Goal: Information Seeking & Learning: Learn about a topic

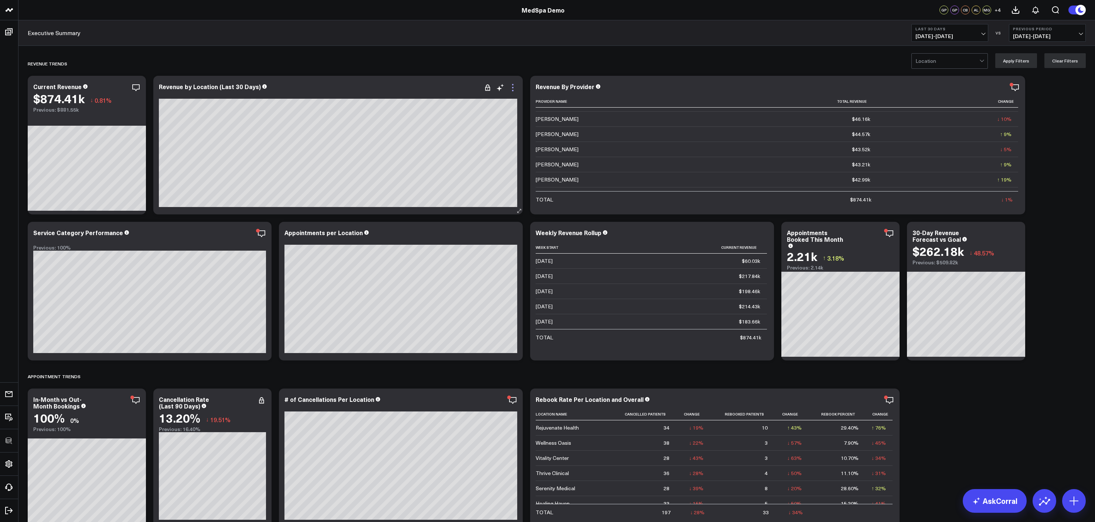
click at [514, 90] on icon at bounding box center [512, 87] width 9 height 9
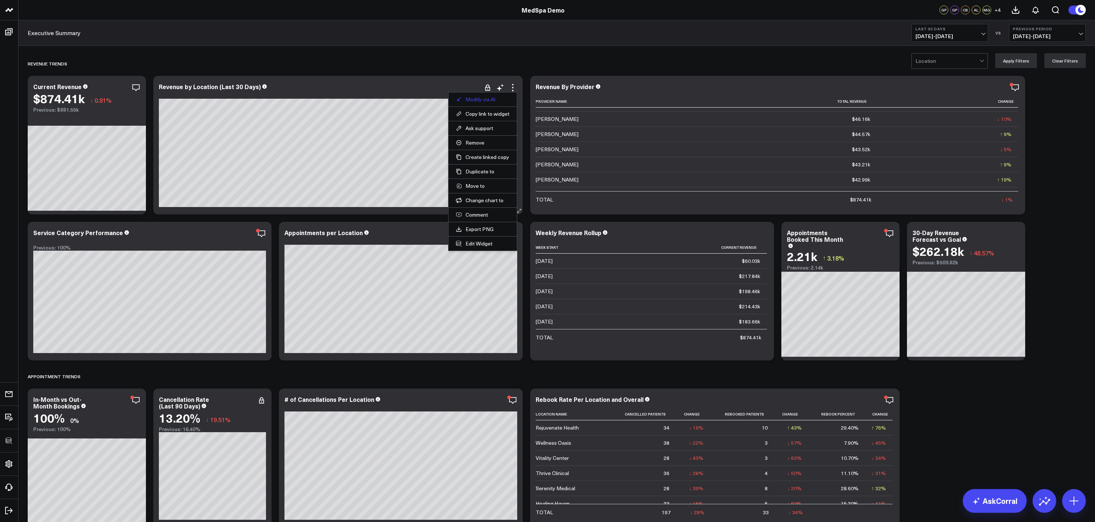
click at [484, 100] on button "Modify via AI" at bounding box center [483, 99] width 54 height 7
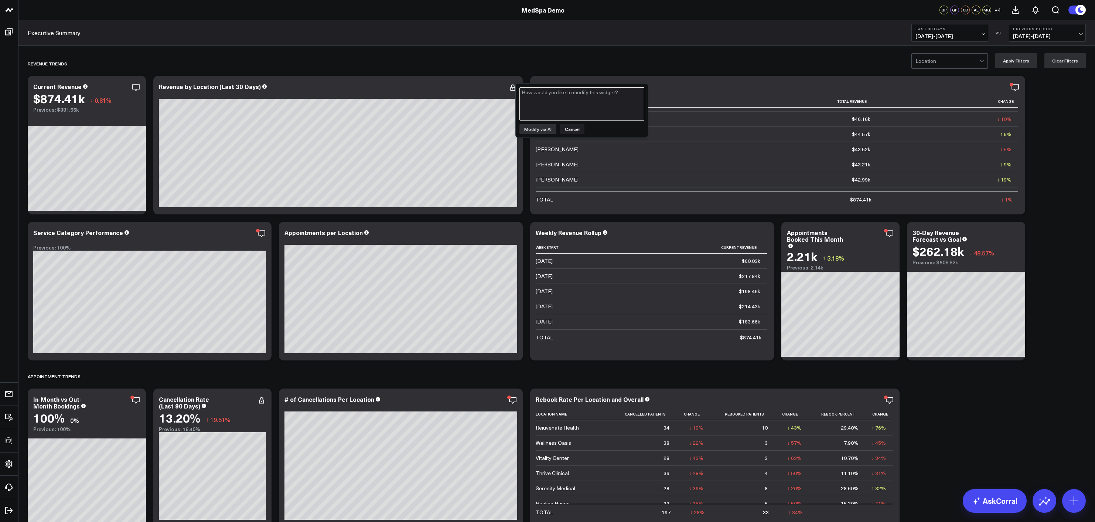
click at [534, 107] on textarea at bounding box center [581, 103] width 125 height 33
click at [573, 124] on button "Cancel" at bounding box center [572, 129] width 24 height 10
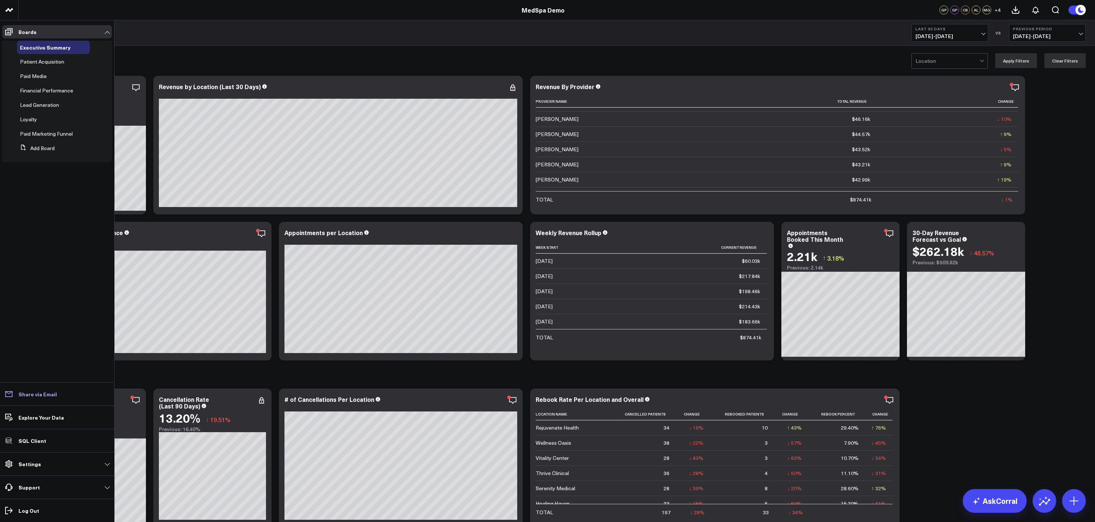
click at [41, 379] on p "Share via Email" at bounding box center [37, 394] width 38 height 6
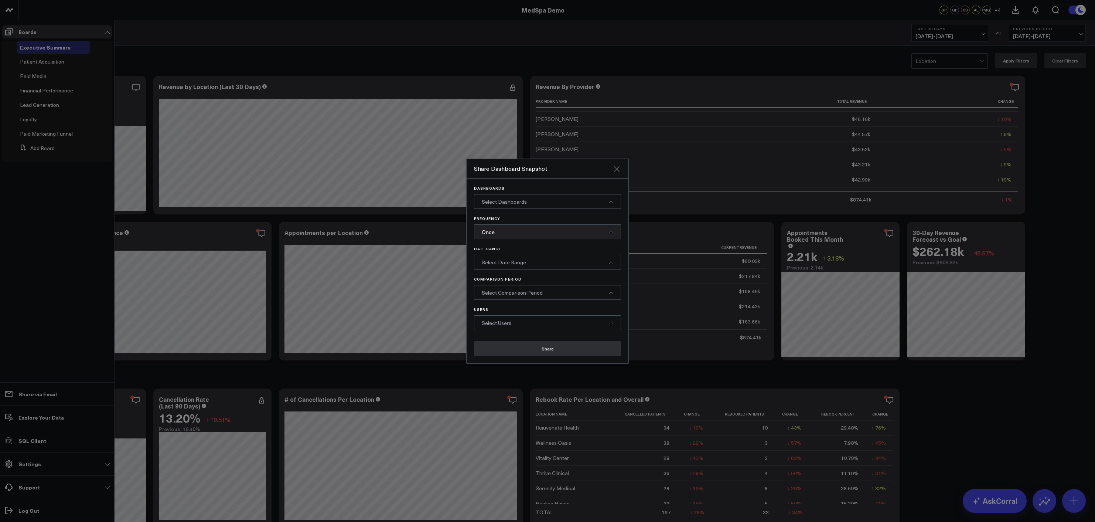
click at [615, 168] on icon "Close" at bounding box center [617, 169] width 6 height 6
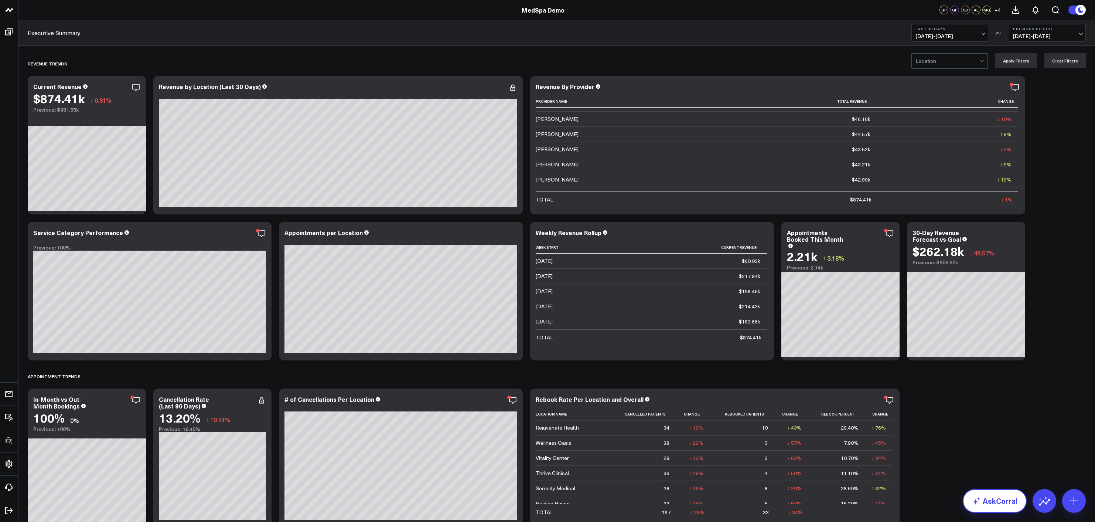
click at [908, 379] on link "AskCorral" at bounding box center [995, 501] width 64 height 24
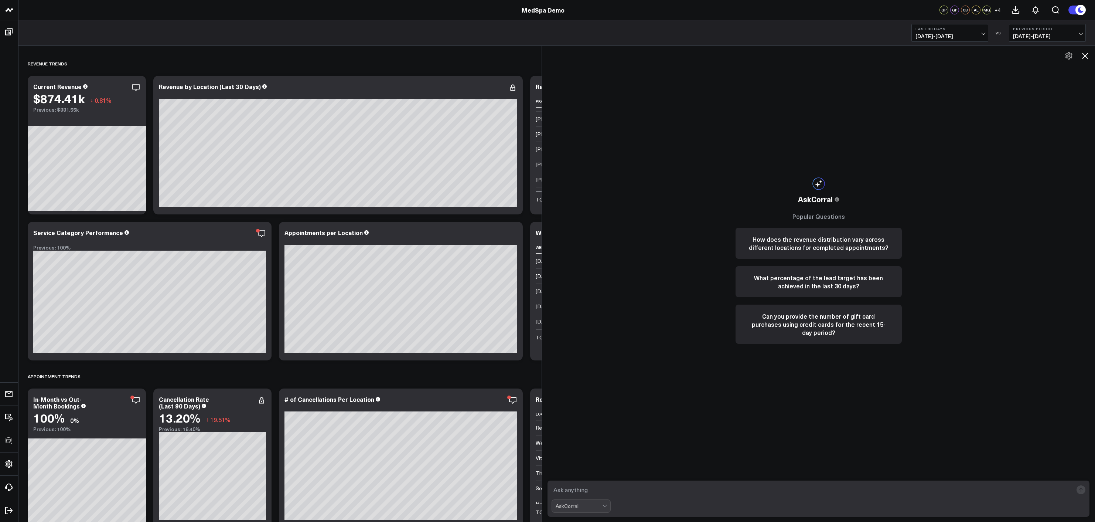
click at [738, 379] on textarea at bounding box center [812, 489] width 521 height 13
click at [735, 379] on textarea at bounding box center [812, 489] width 521 height 13
type textarea "whats our best performin location to date this month"
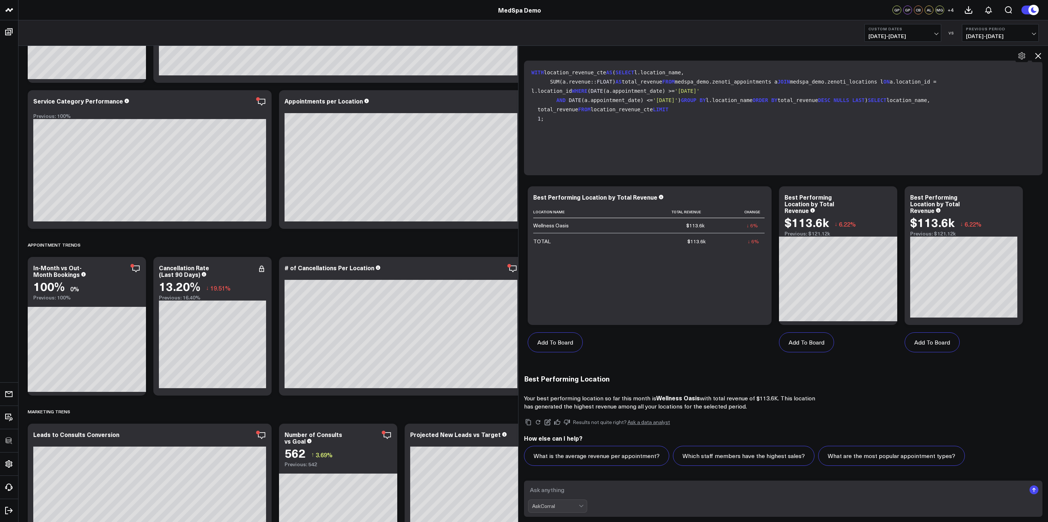
scroll to position [133, 0]
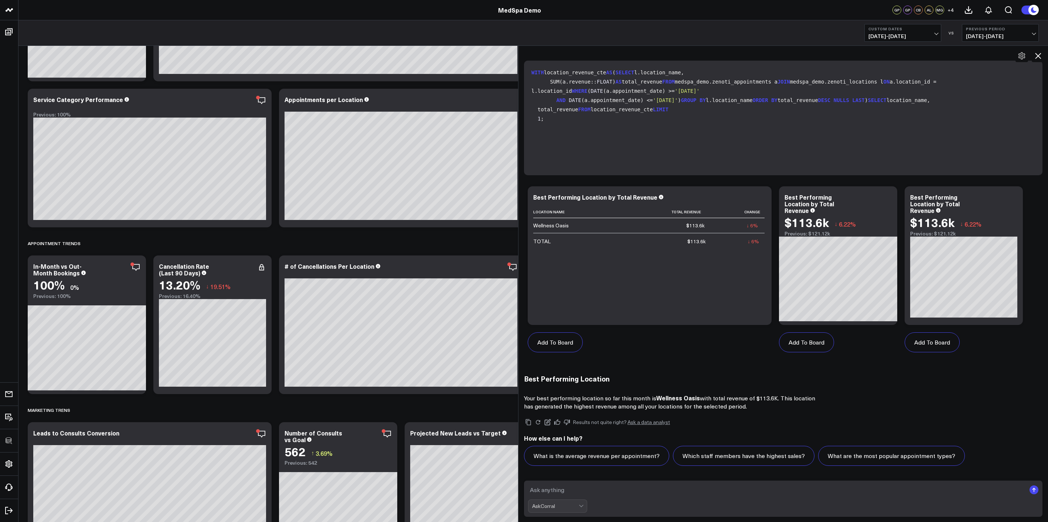
click at [908, 53] on icon at bounding box center [1037, 55] width 9 height 9
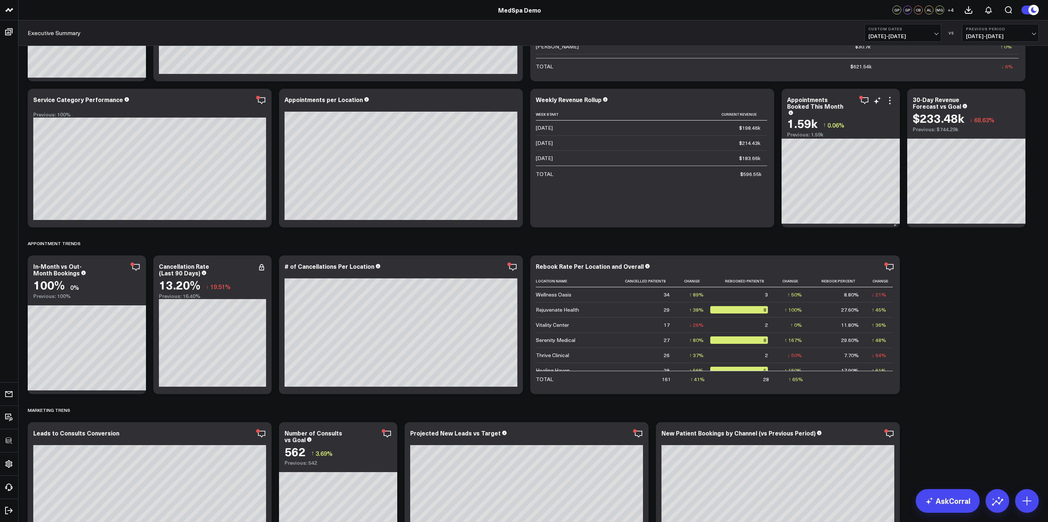
scroll to position [0, 0]
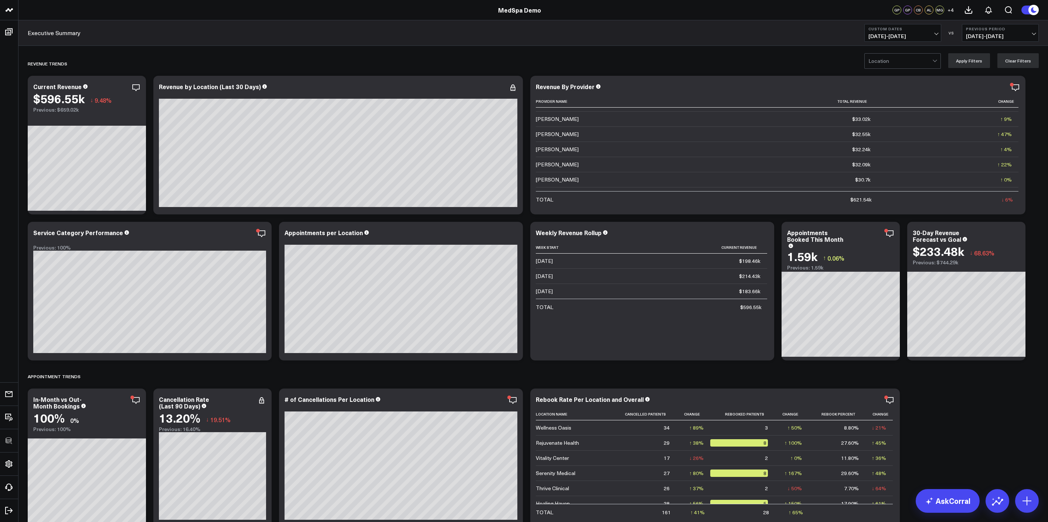
click at [904, 62] on div at bounding box center [900, 61] width 64 height 15
click at [777, 65] on div "REVENUE TRENDS" at bounding box center [491, 63] width 926 height 17
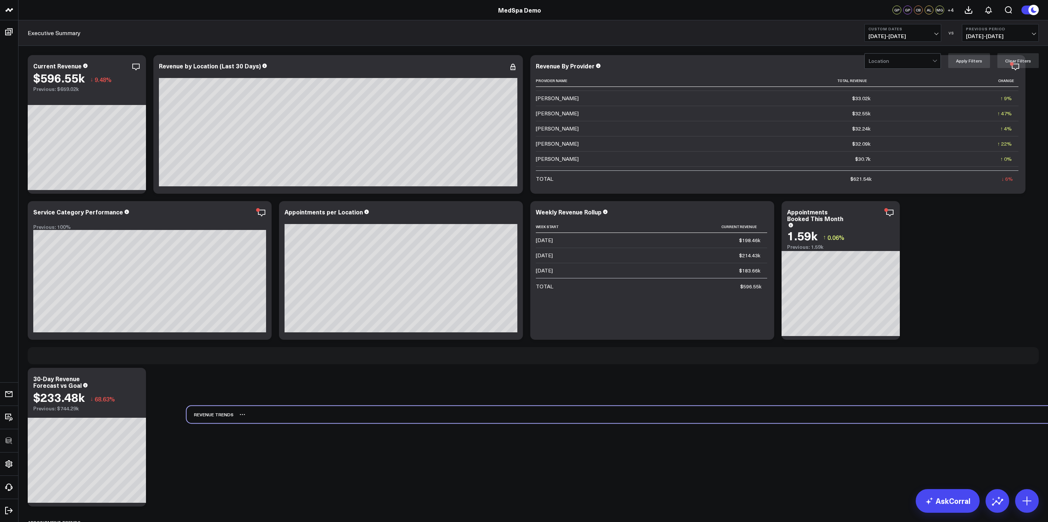
click at [908, 379] on div "REVENUE TRENDS" at bounding box center [650, 414] width 926 height 17
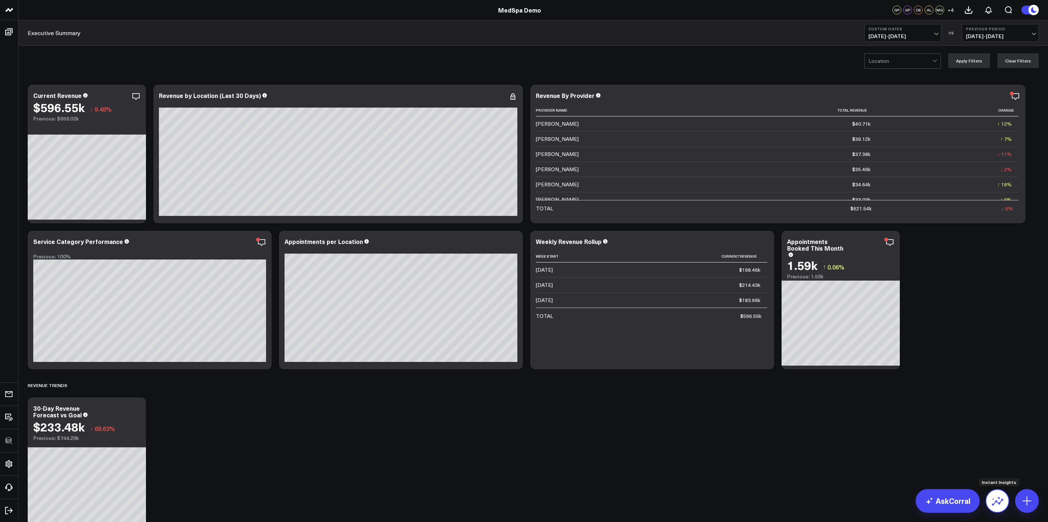
click at [908, 379] on icon at bounding box center [997, 501] width 12 height 12
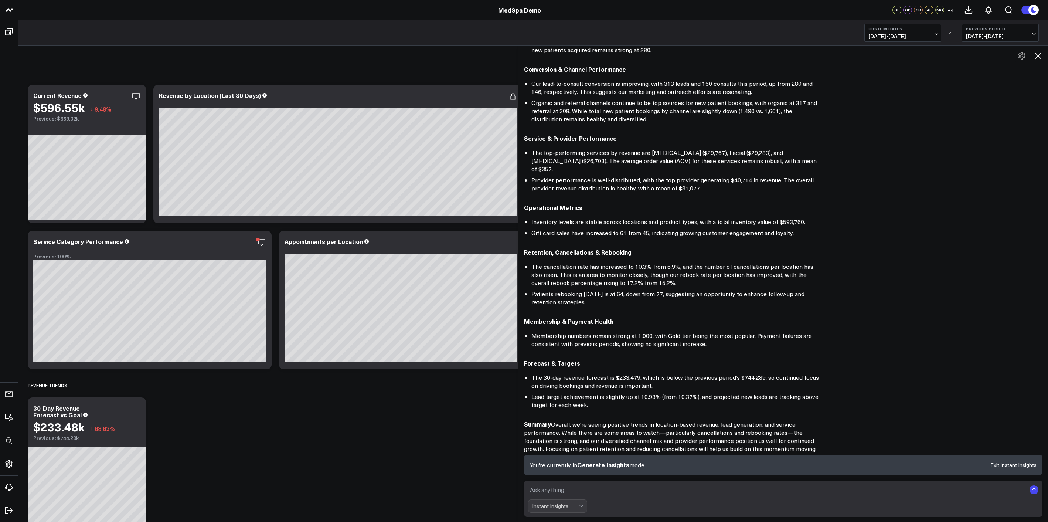
scroll to position [243, 0]
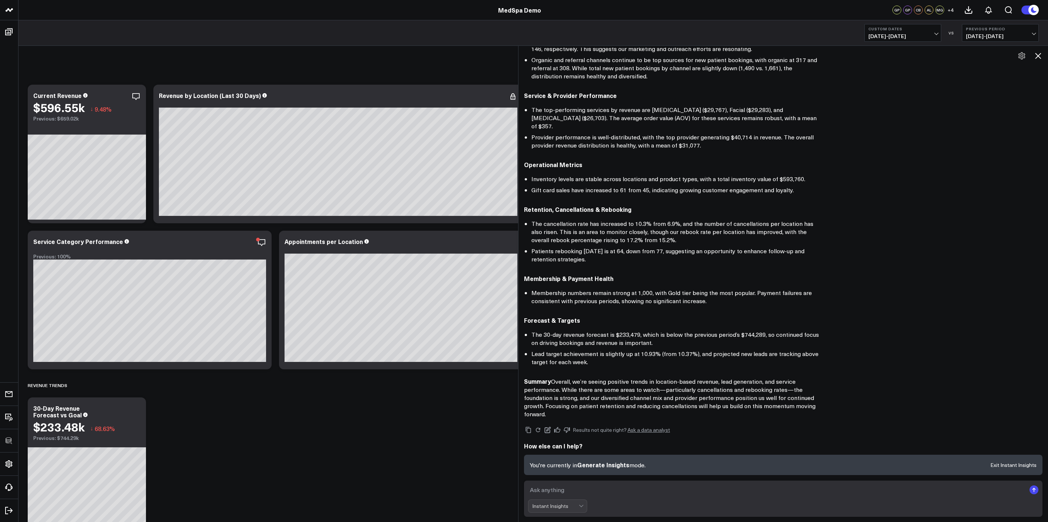
click at [908, 55] on icon at bounding box center [1037, 55] width 9 height 9
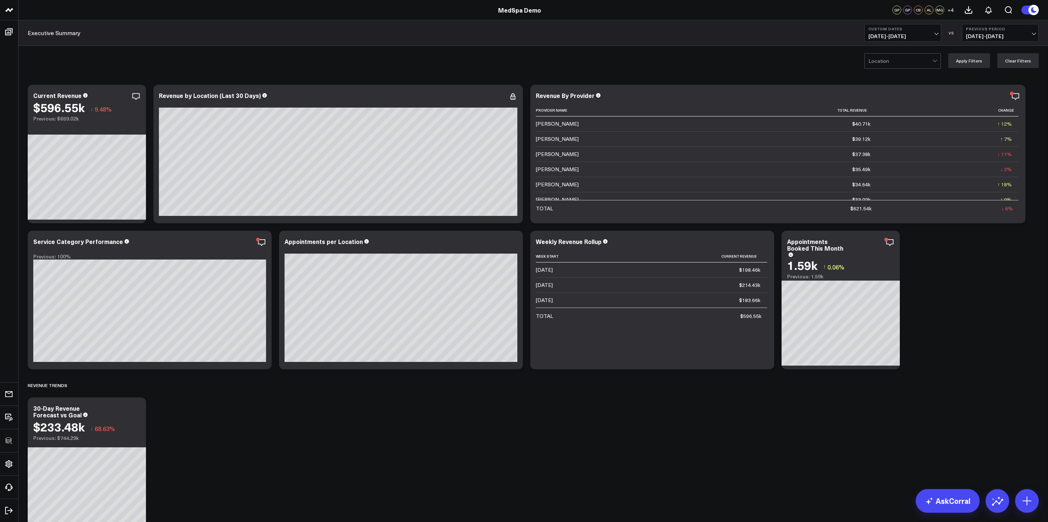
scroll to position [223, 0]
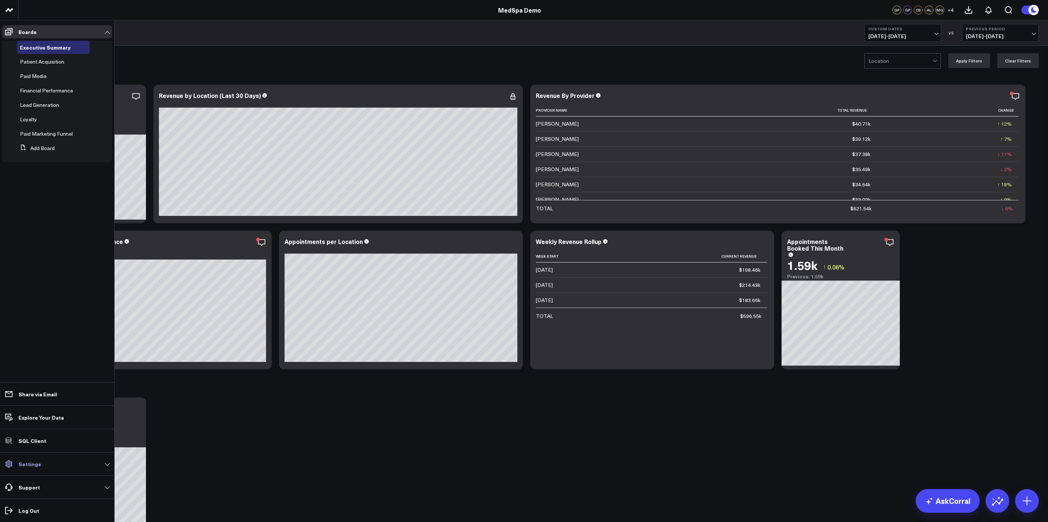
click at [28, 379] on p "Settings" at bounding box center [29, 464] width 23 height 6
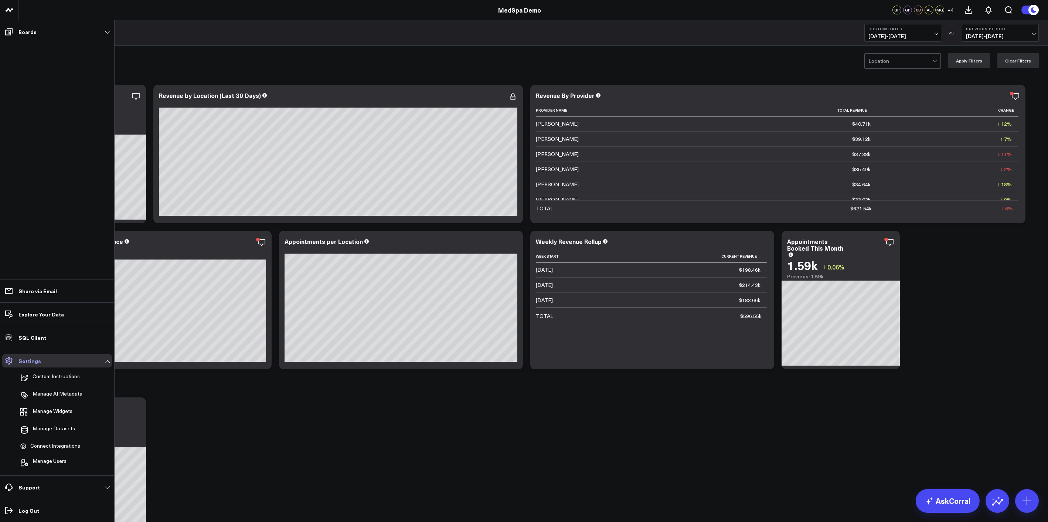
click at [51, 366] on link "Settings" at bounding box center [57, 360] width 110 height 13
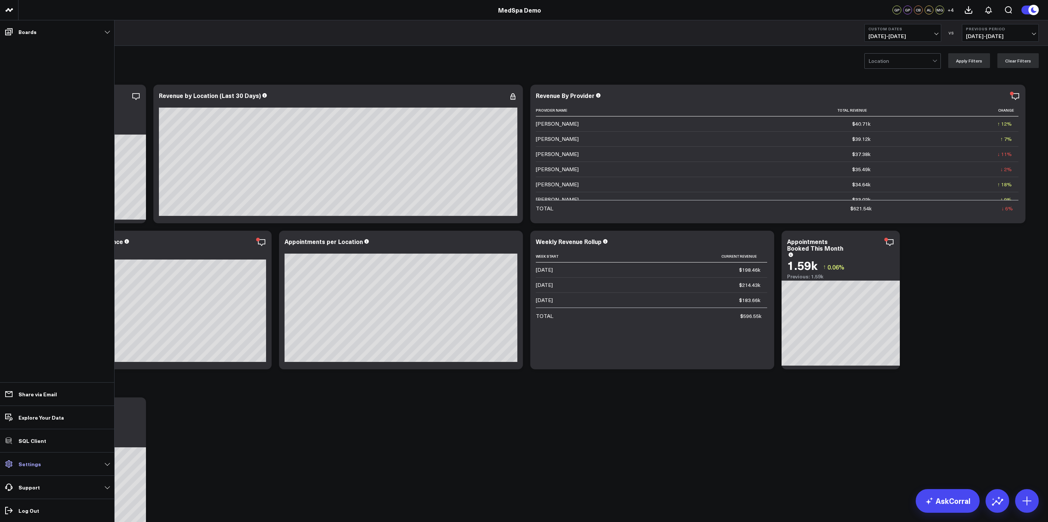
click at [43, 379] on link "Settings" at bounding box center [57, 463] width 110 height 13
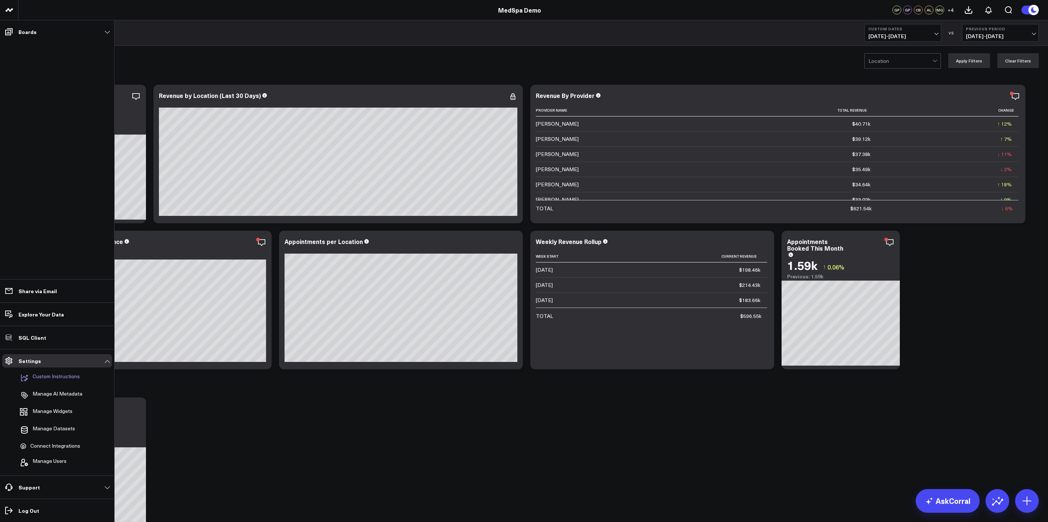
click at [50, 373] on p "Custom Instructions" at bounding box center [56, 377] width 47 height 9
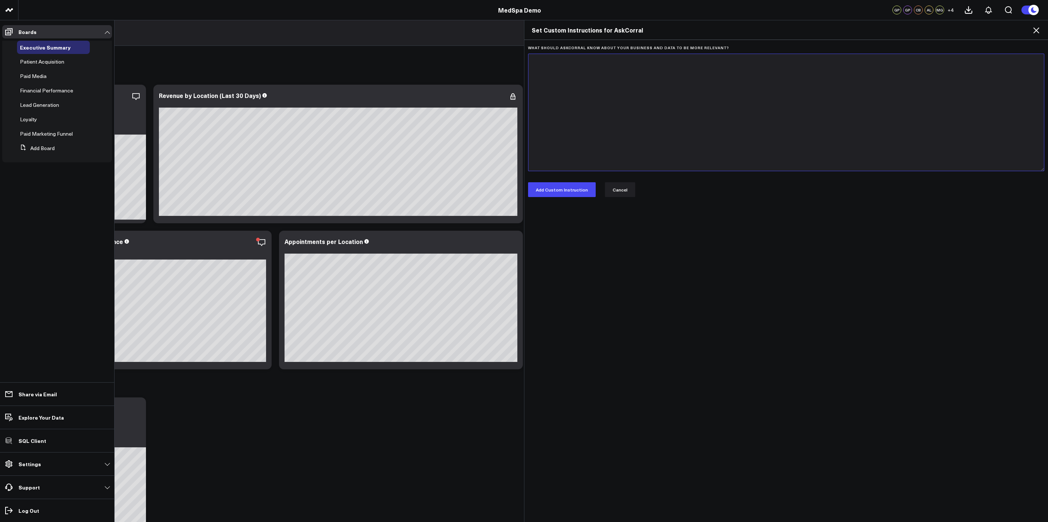
click at [592, 117] on textarea "What should AskCorral know about your business and data to be more relevant?" at bounding box center [786, 112] width 516 height 117
click at [622, 117] on textarea "What should AskCorral know about your business and data to be more relevant?" at bounding box center [786, 112] width 516 height 117
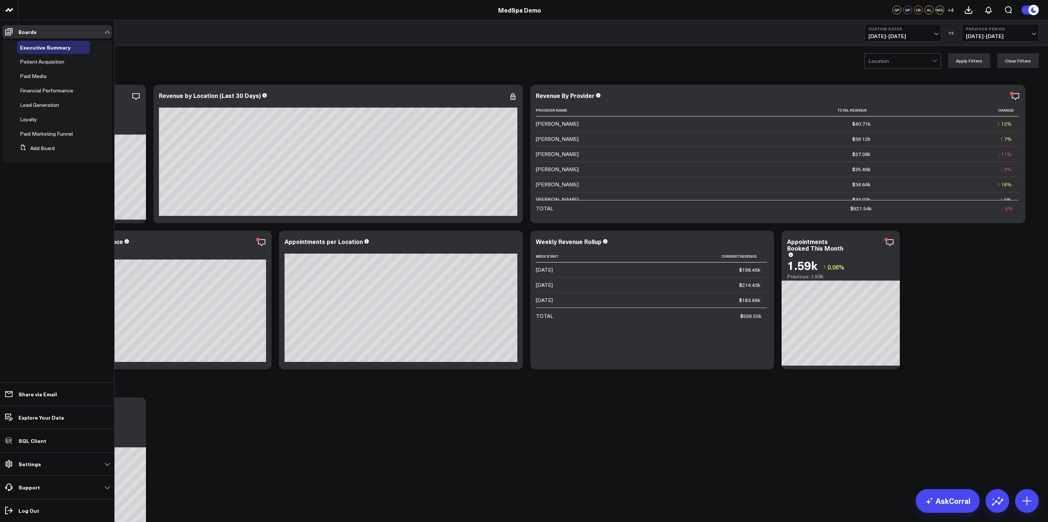
click at [35, 379] on p "Settings" at bounding box center [29, 464] width 23 height 6
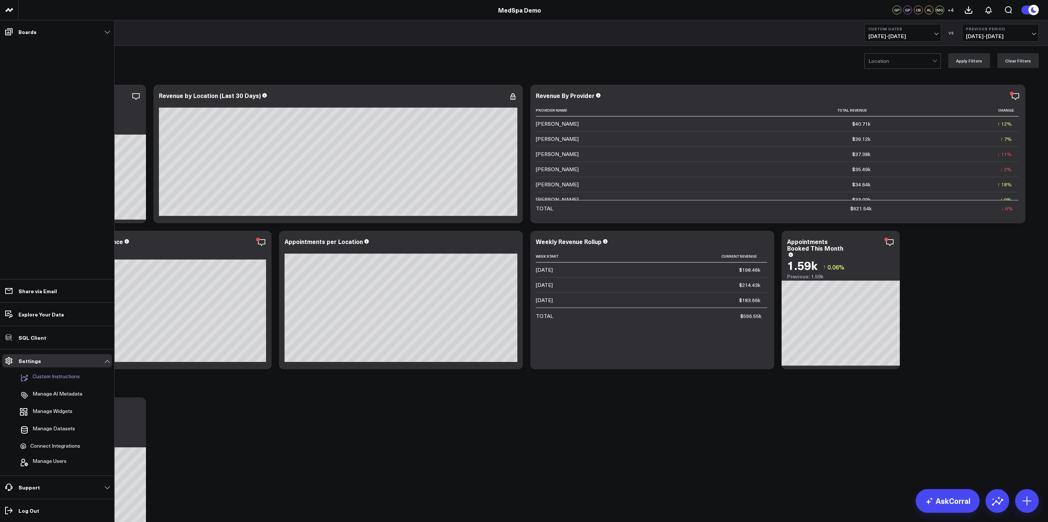
click at [48, 373] on p "Custom Instructions" at bounding box center [56, 377] width 47 height 9
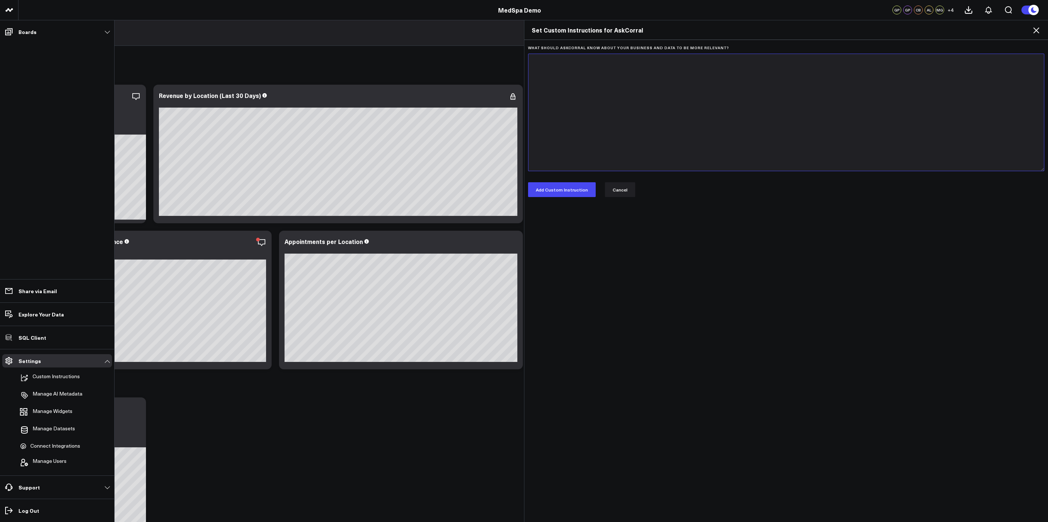
click at [609, 113] on textarea "What should AskCorral know about your business and data to be more relevant?" at bounding box center [786, 112] width 516 height 117
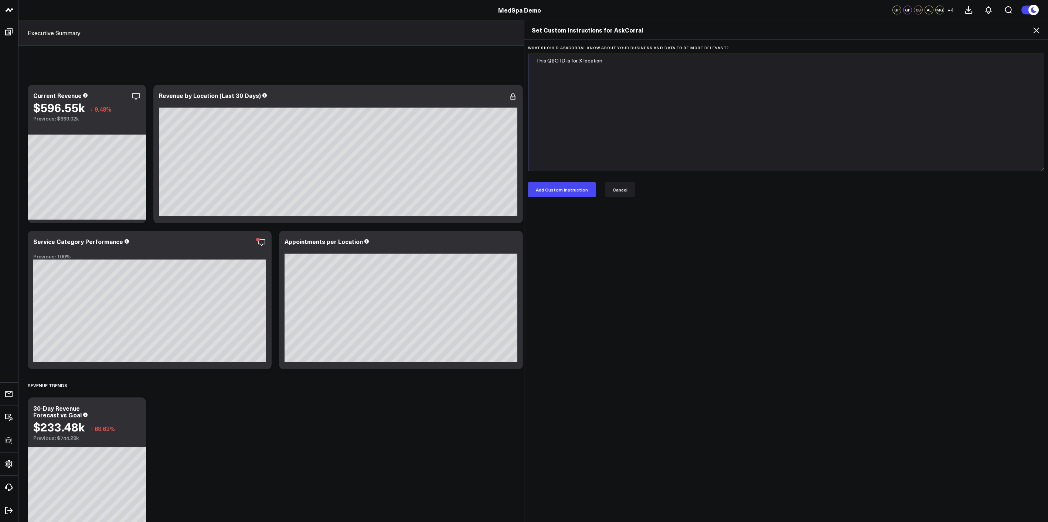
type textarea "This QBO ID is for X location"
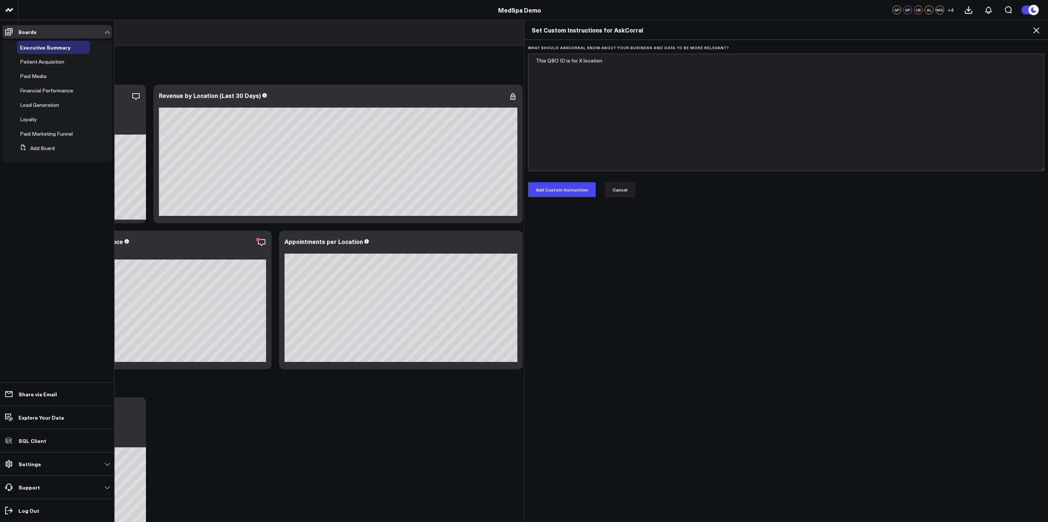
click at [908, 35] on div "Set Custom Instructions for AskCorral" at bounding box center [785, 30] width 523 height 20
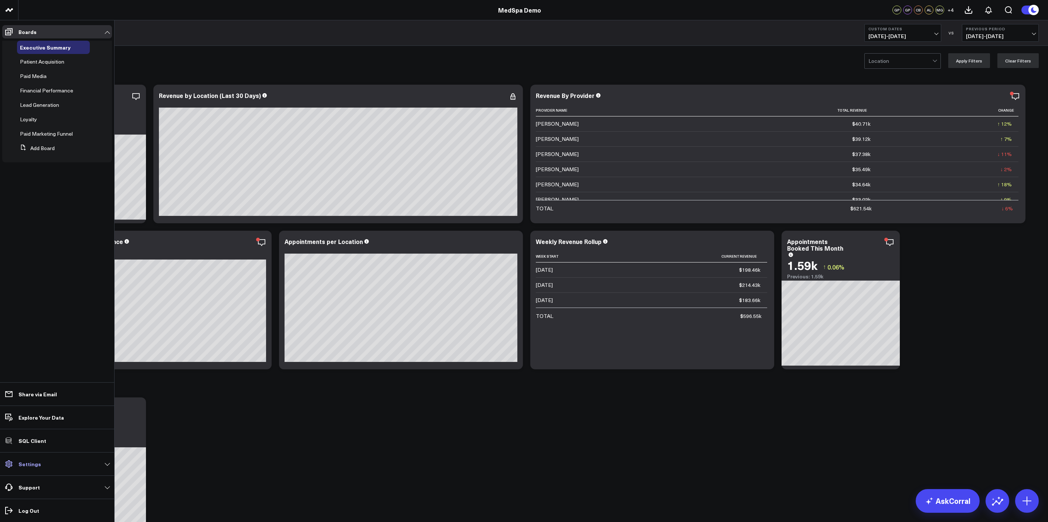
click at [48, 379] on link "Settings" at bounding box center [57, 463] width 110 height 13
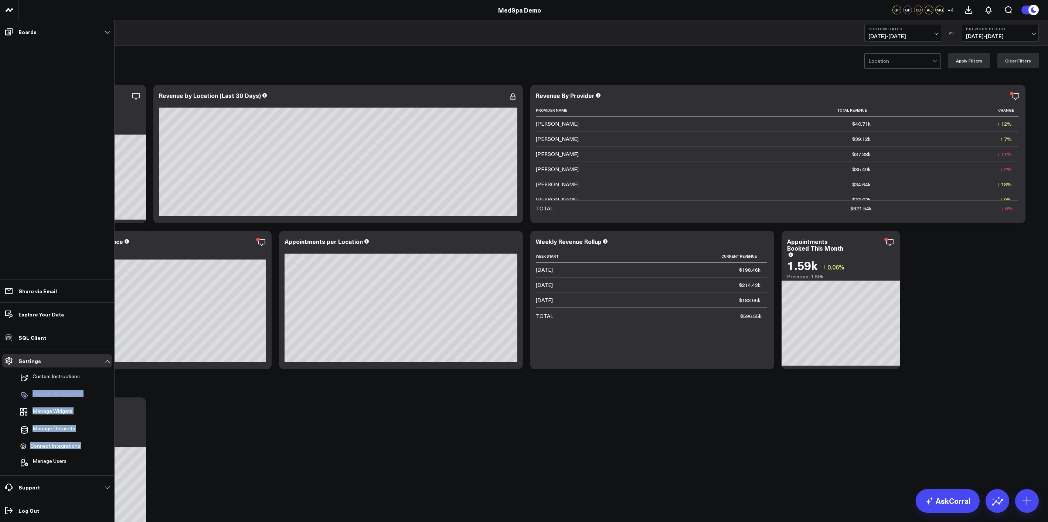
click at [73, 379] on p "Manage AI Metadata" at bounding box center [58, 394] width 50 height 9
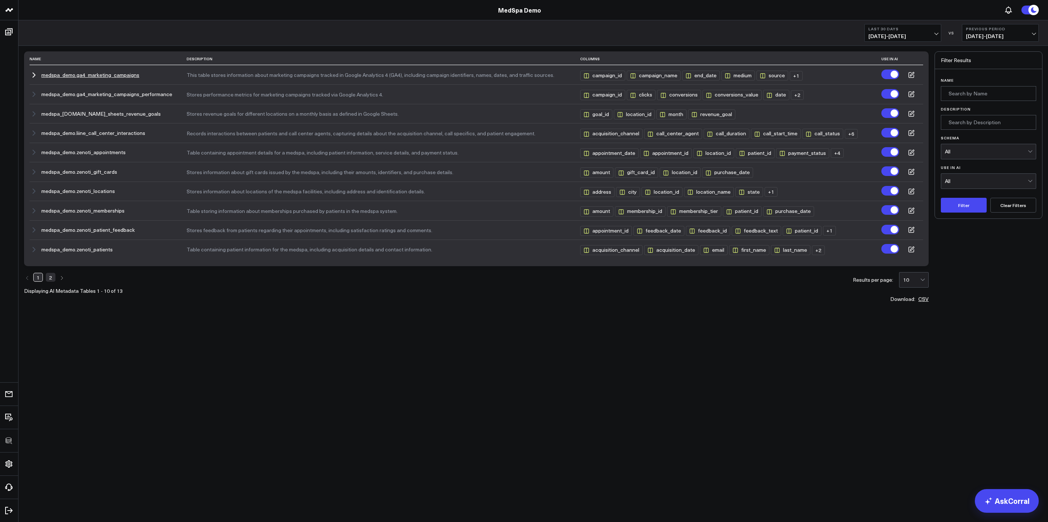
click at [92, 73] on button "medspa_demo.ga4_marketing_campaigns" at bounding box center [90, 75] width 98 height 6
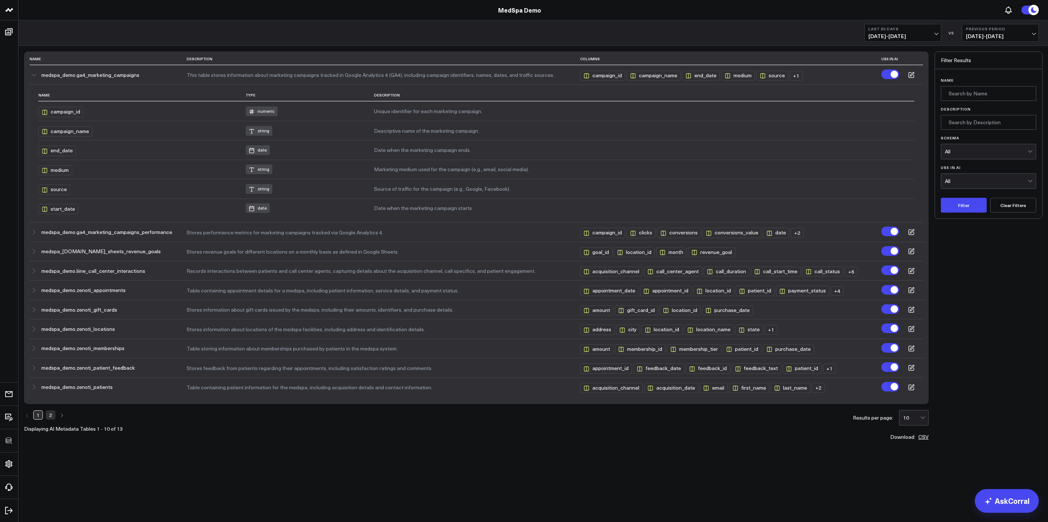
click at [70, 113] on div "campaign_id" at bounding box center [60, 112] width 45 height 10
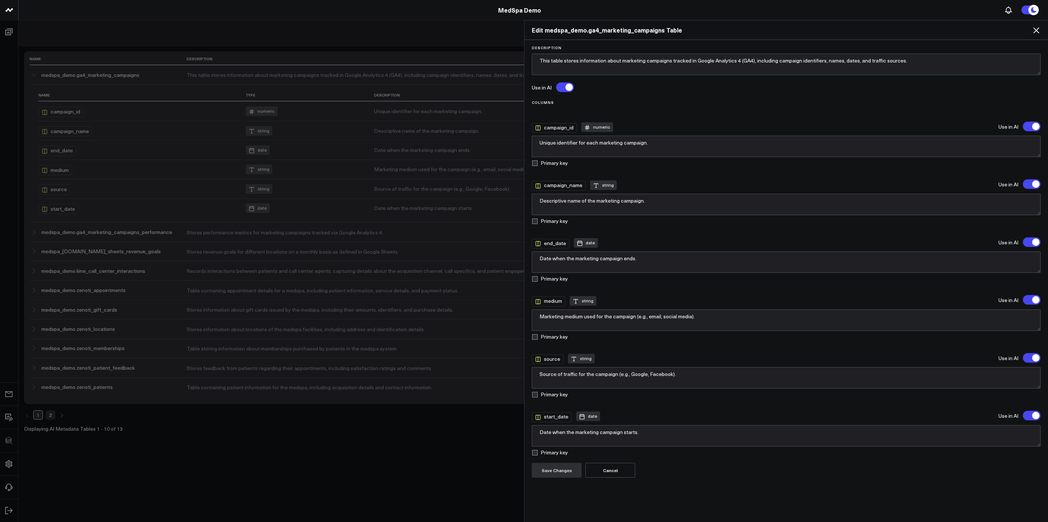
click at [1035, 32] on icon at bounding box center [1035, 30] width 9 height 9
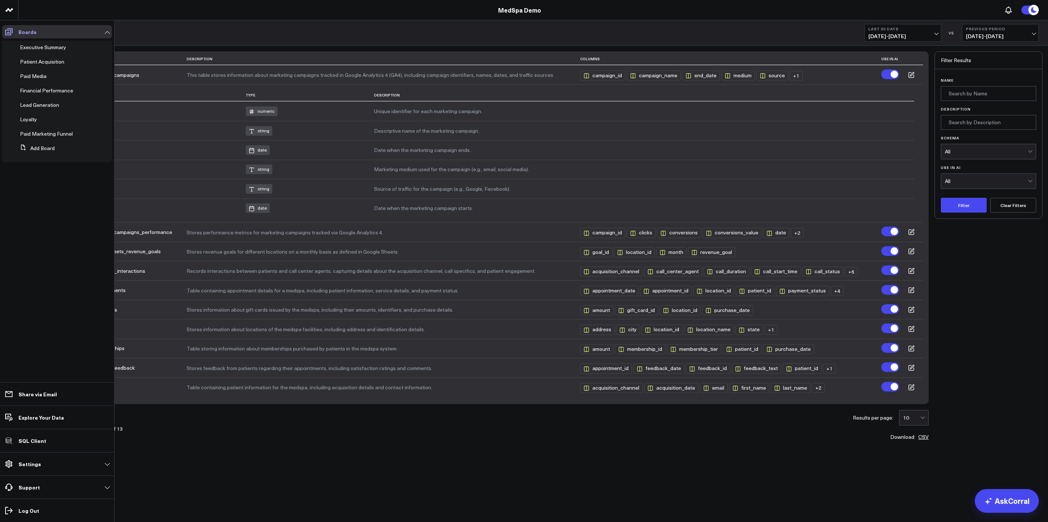
click at [7, 30] on icon at bounding box center [8, 31] width 7 height 7
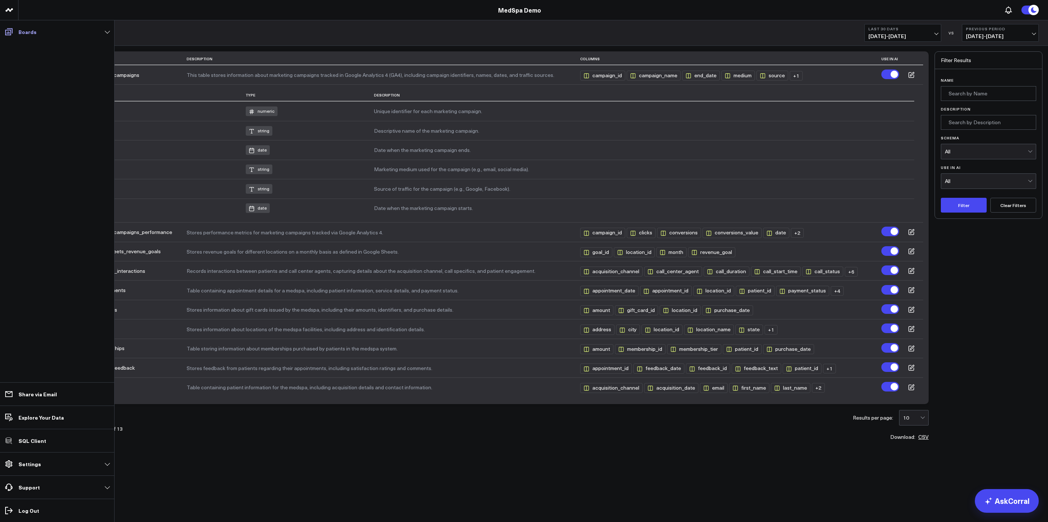
click at [36, 34] on link "Boards" at bounding box center [57, 31] width 110 height 13
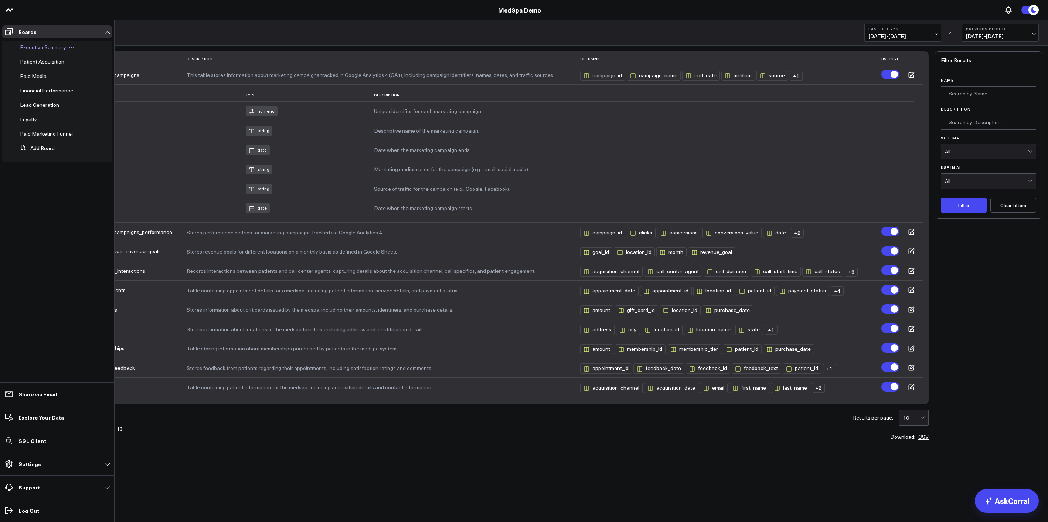
click at [39, 45] on span "Executive Summary" at bounding box center [43, 47] width 46 height 7
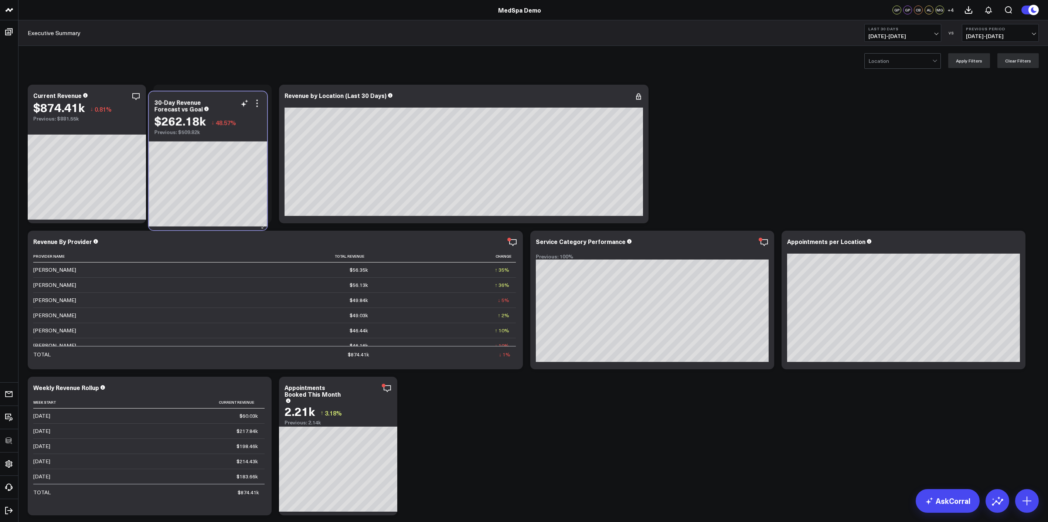
drag, startPoint x: 77, startPoint y: 442, endPoint x: 197, endPoint y: 137, distance: 327.5
click at [197, 137] on div "30-Day Revenue Forecast vs Goal $262.18k ↓ 48.57% Previous: $509.82k" at bounding box center [208, 160] width 118 height 139
